Goal: Task Accomplishment & Management: Use online tool/utility

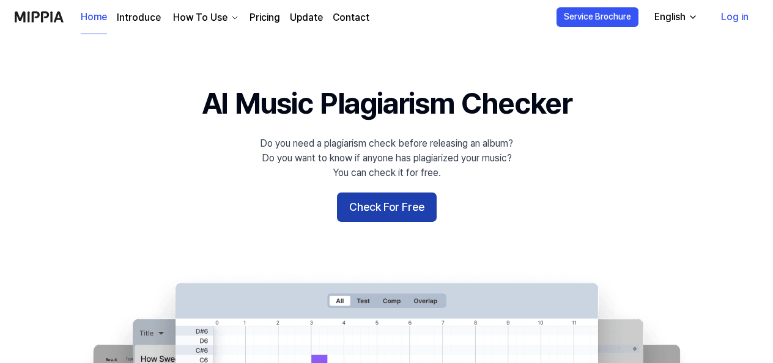
click at [363, 203] on button "Check For Free" at bounding box center [387, 207] width 100 height 29
click at [368, 197] on button "Check For Free" at bounding box center [387, 207] width 100 height 29
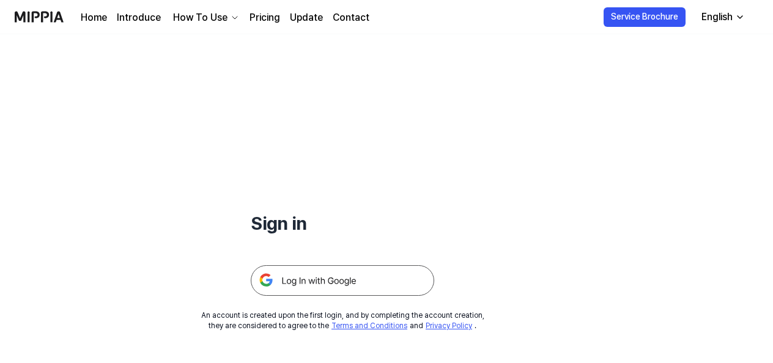
scroll to position [117, 0]
